Goal: Information Seeking & Learning: Learn about a topic

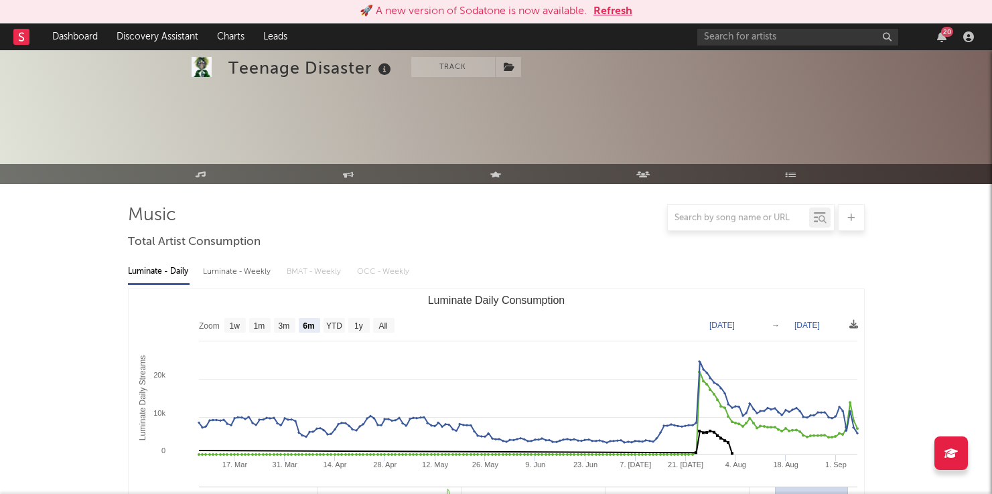
select select "6m"
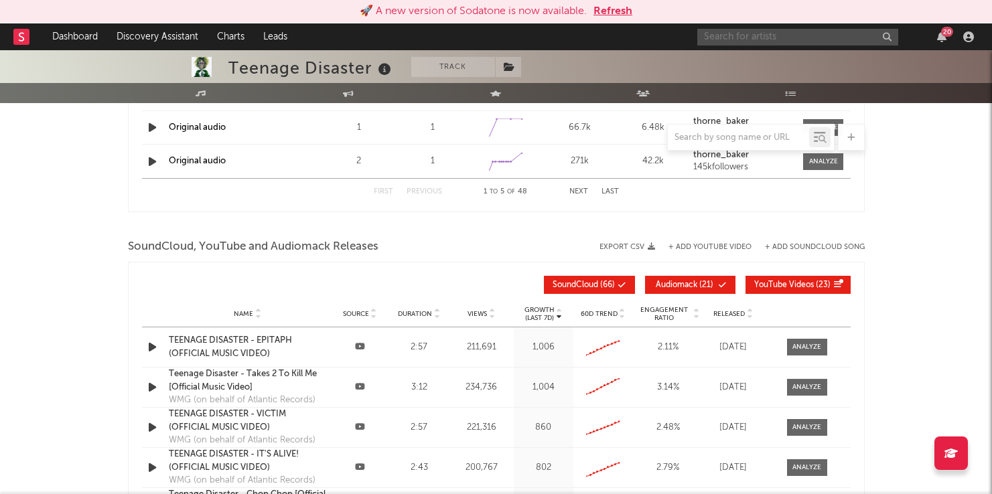
click at [739, 40] on input "text" at bounding box center [797, 37] width 201 height 17
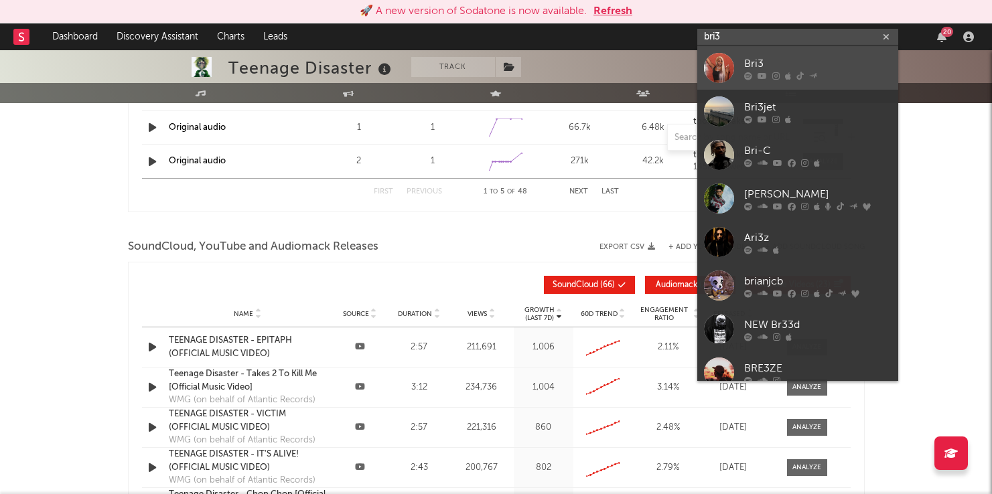
type input "bri3"
click at [798, 68] on div "Bri3" at bounding box center [817, 64] width 147 height 16
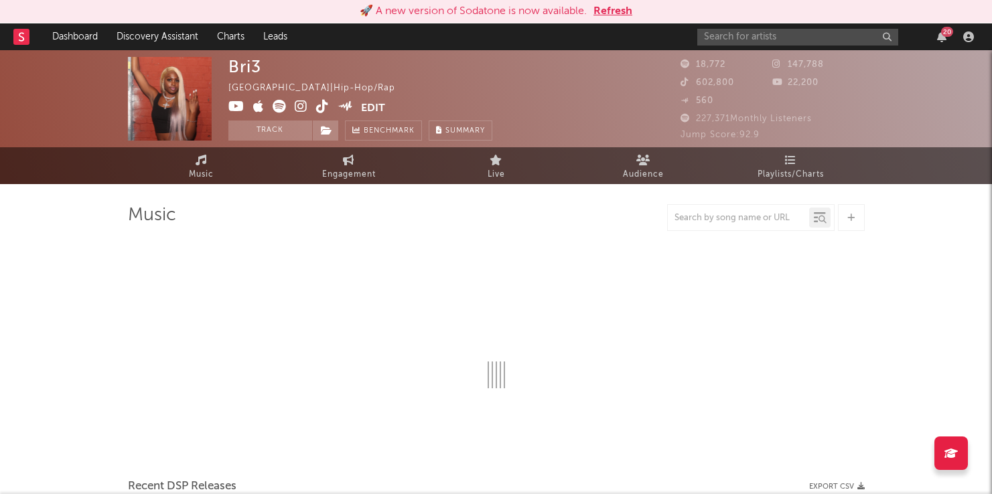
select select "6m"
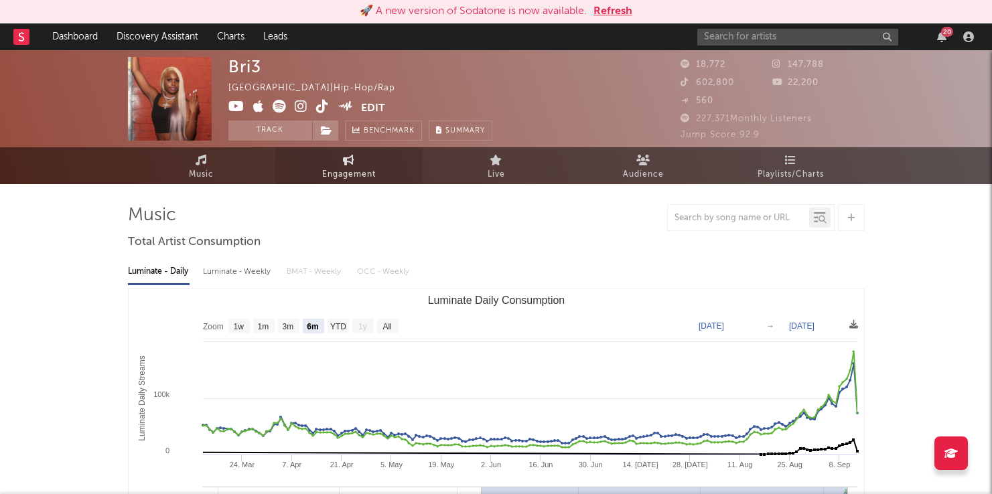
click at [361, 169] on span "Engagement" at bounding box center [349, 175] width 54 height 16
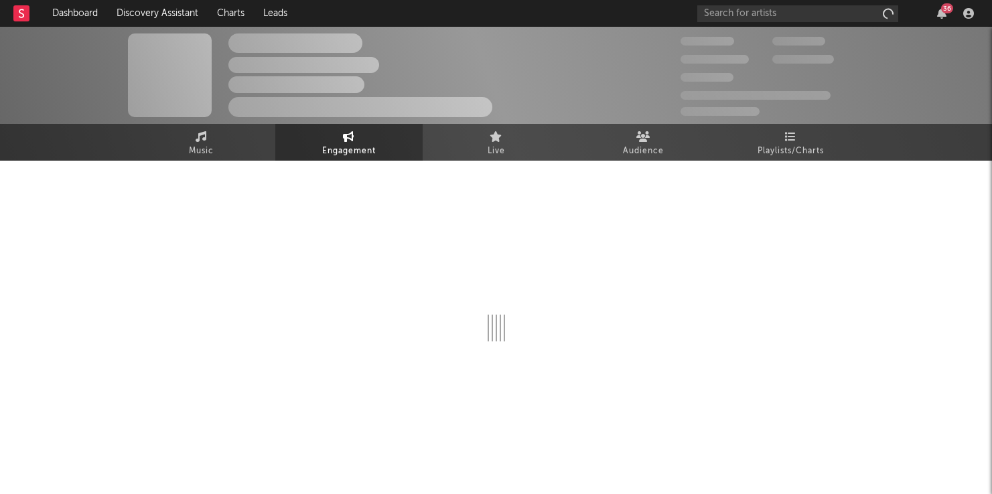
select select "1w"
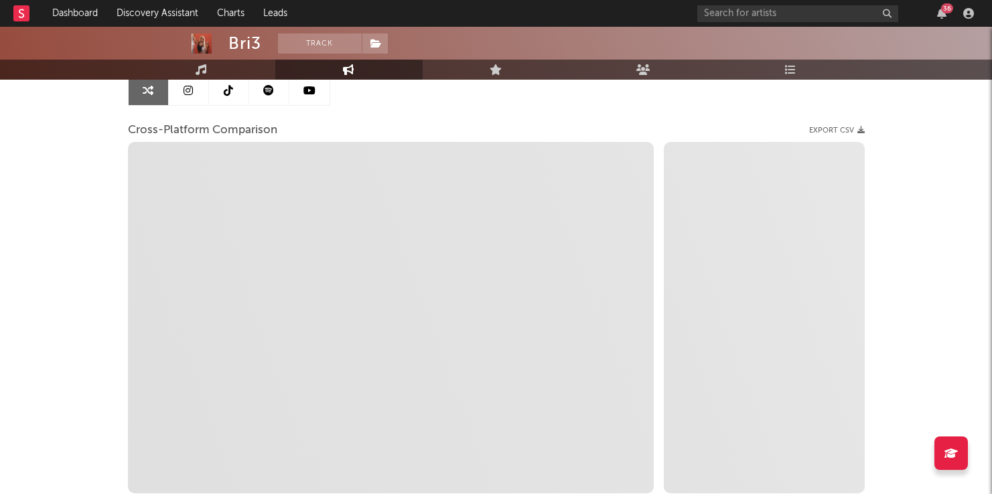
scroll to position [145, 0]
select select "1m"
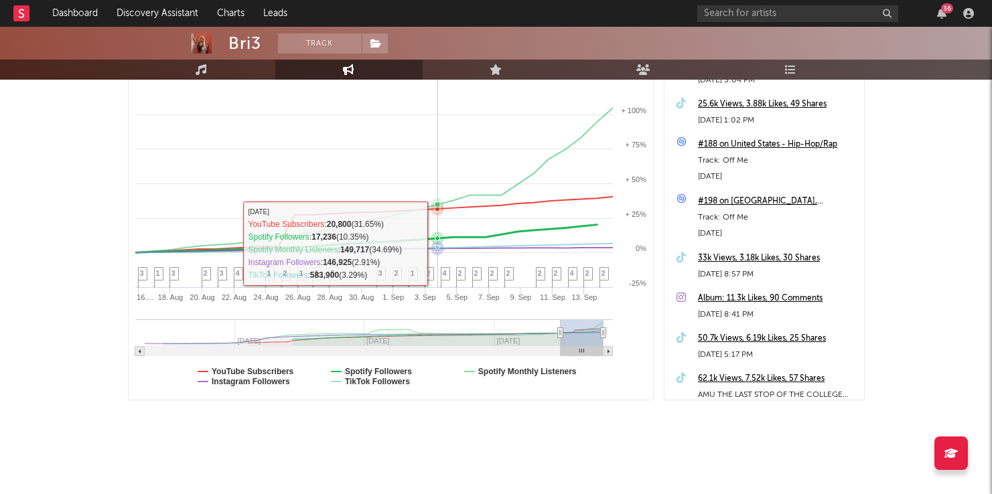
scroll to position [0, 0]
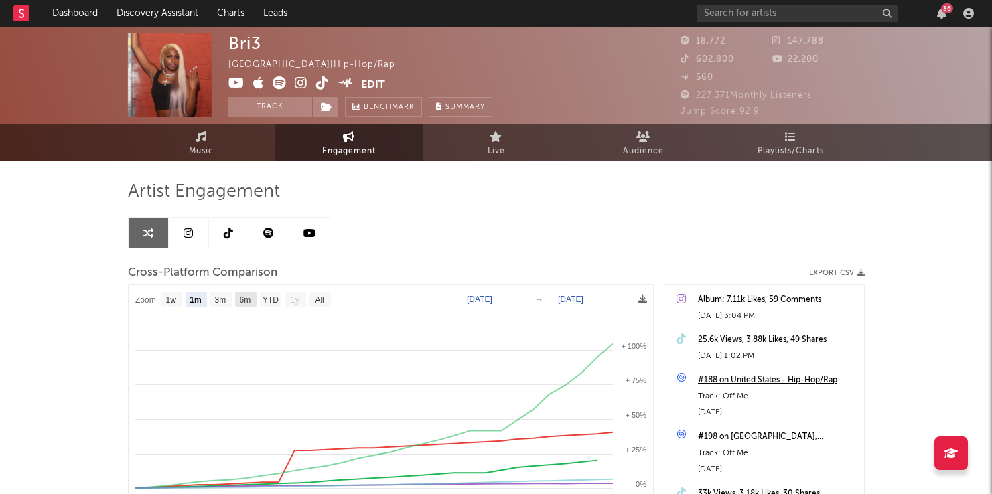
click at [247, 295] on text "6m" at bounding box center [244, 299] width 11 height 9
select select "6m"
type input "[DATE]"
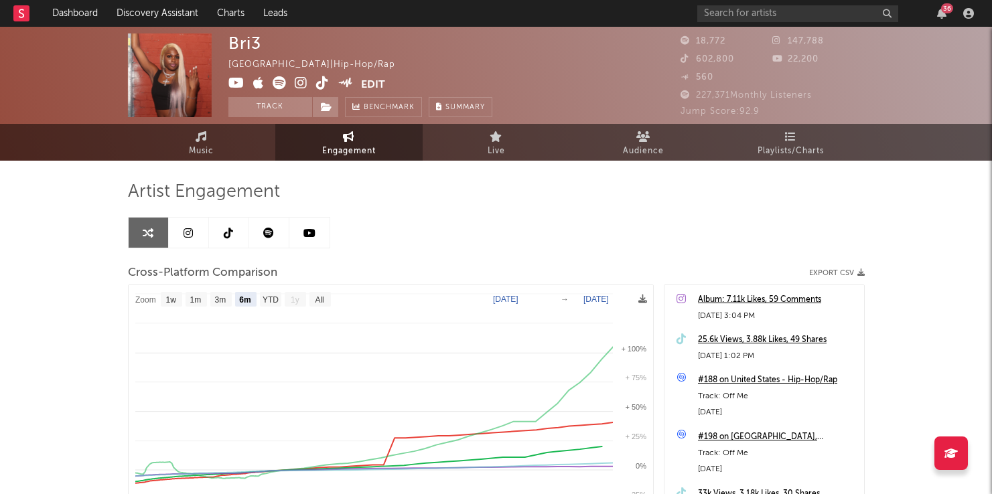
select select "6m"
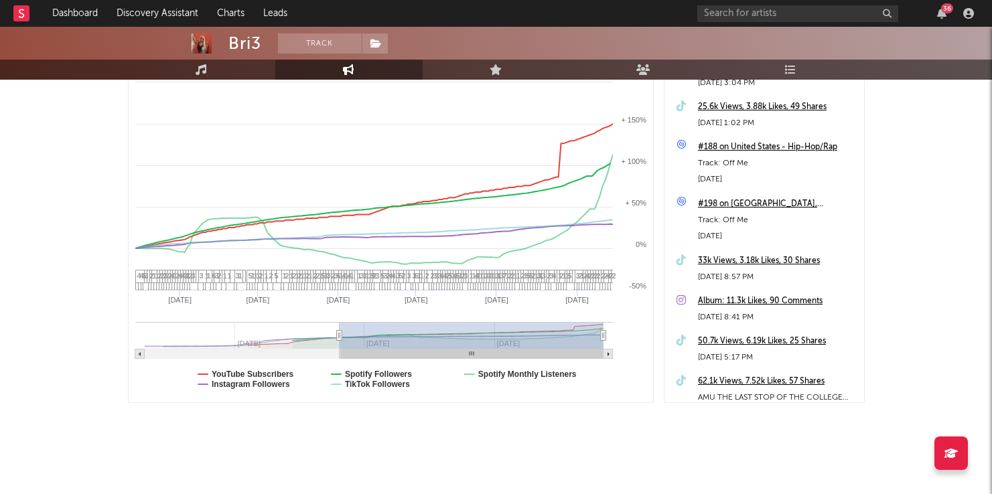
scroll to position [230, 0]
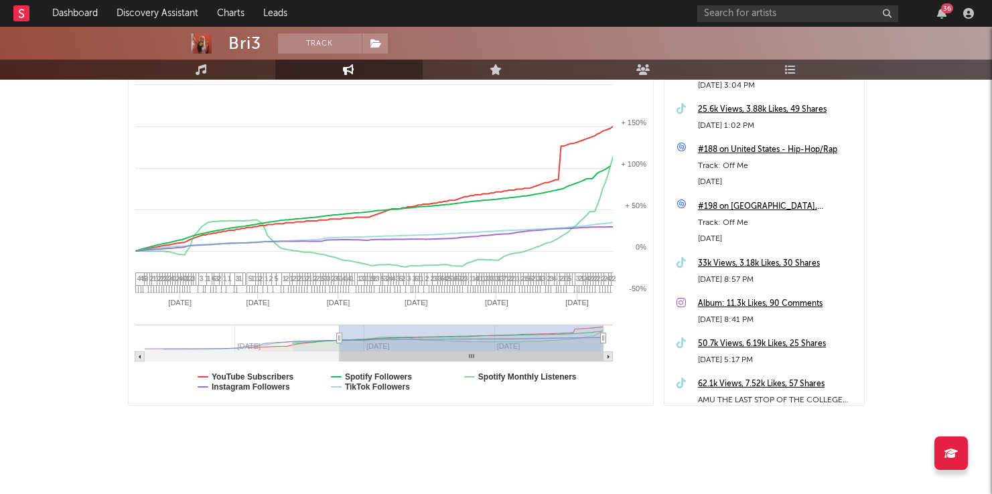
click at [570, 435] on div "Artist Engagement Cross-Platform Comparison Export CSV Zoom 1w 1m 3m 6m YTD 1y …" at bounding box center [496, 194] width 737 height 529
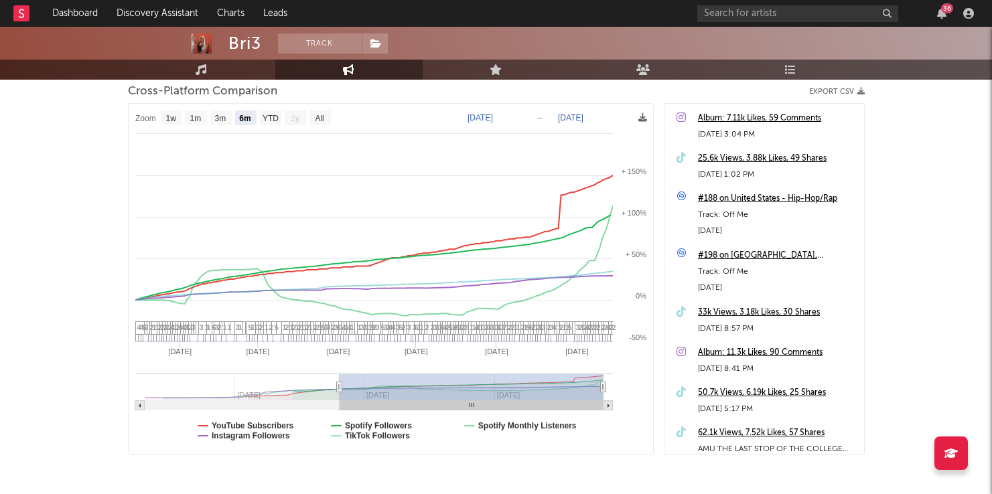
scroll to position [176, 0]
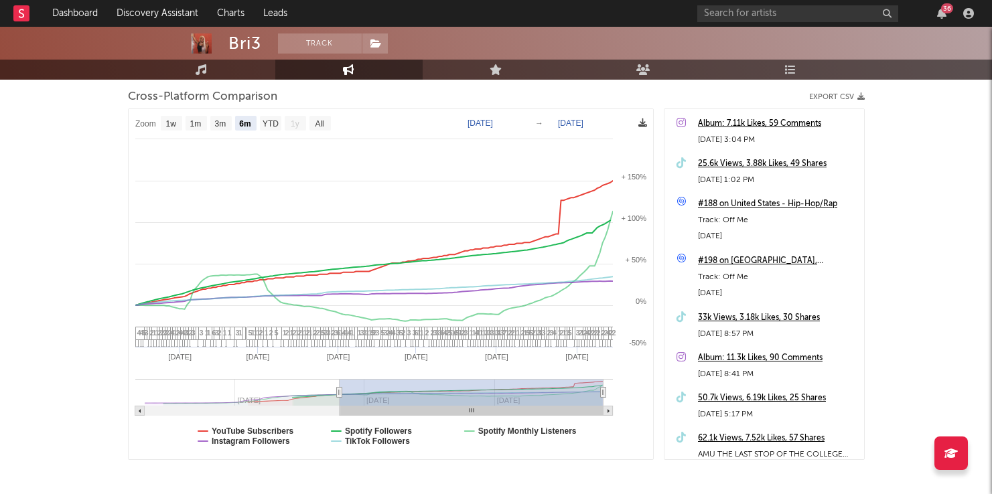
click at [640, 126] on icon at bounding box center [643, 123] width 9 height 9
